Goal: Task Accomplishment & Management: Use online tool/utility

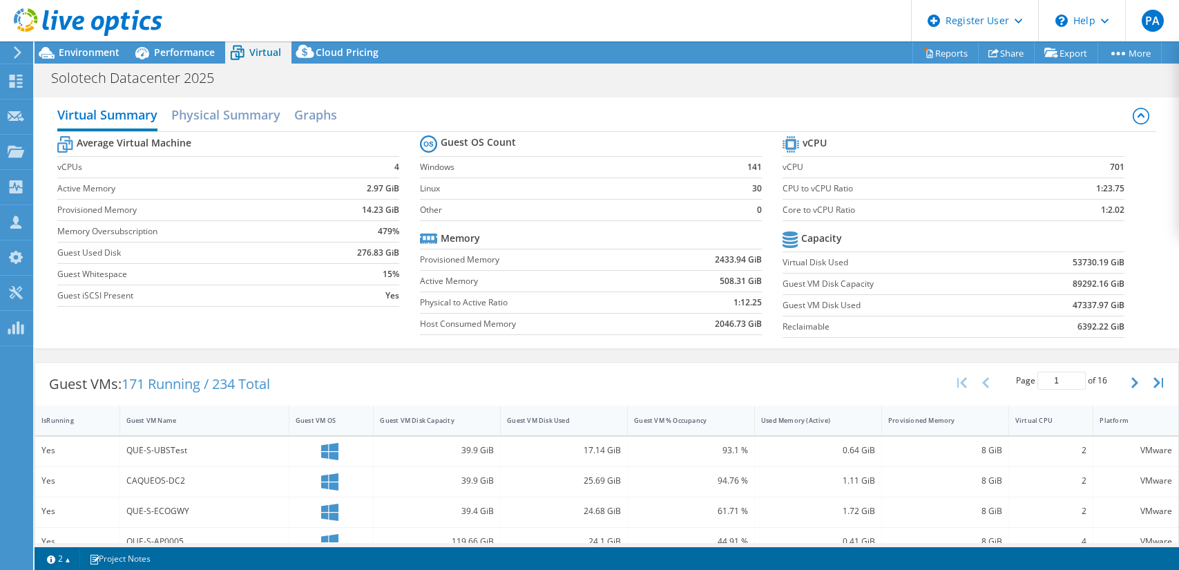
select select "[GEOGRAPHIC_DATA]"
select select "USD"
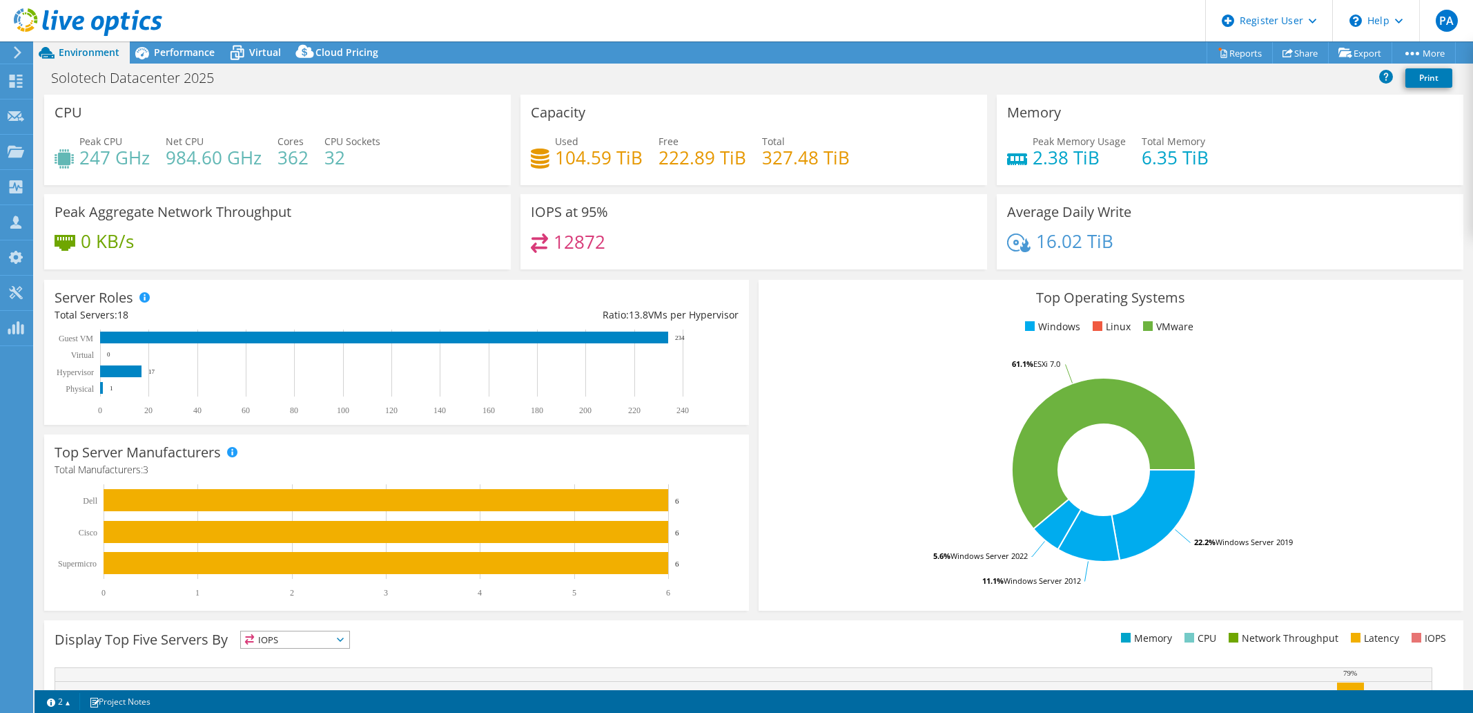
select select "[GEOGRAPHIC_DATA]"
select select "CAD"
